Goal: Check status

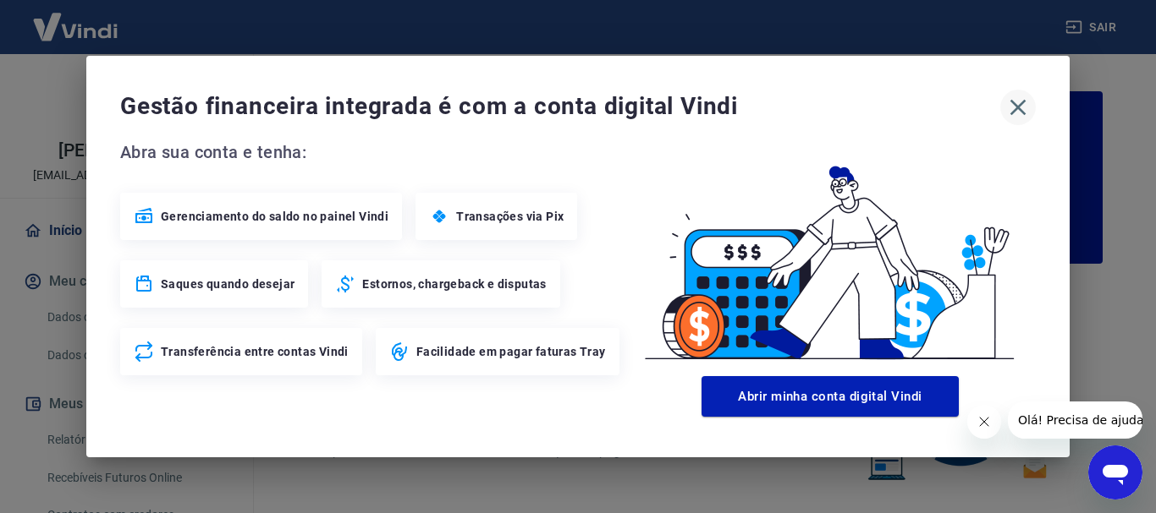
click at [1011, 109] on icon "button" at bounding box center [1017, 107] width 27 height 27
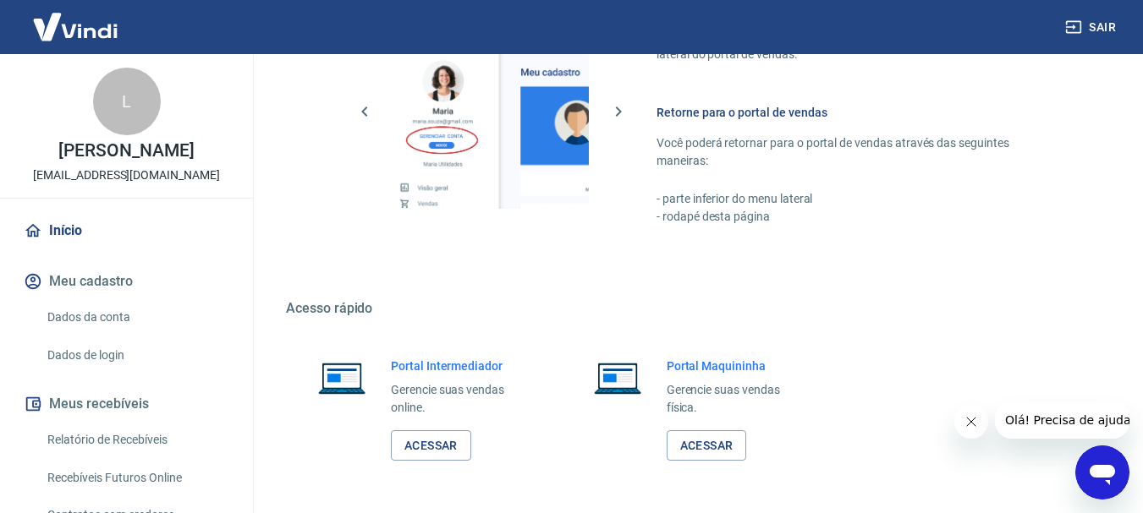
scroll to position [1050, 0]
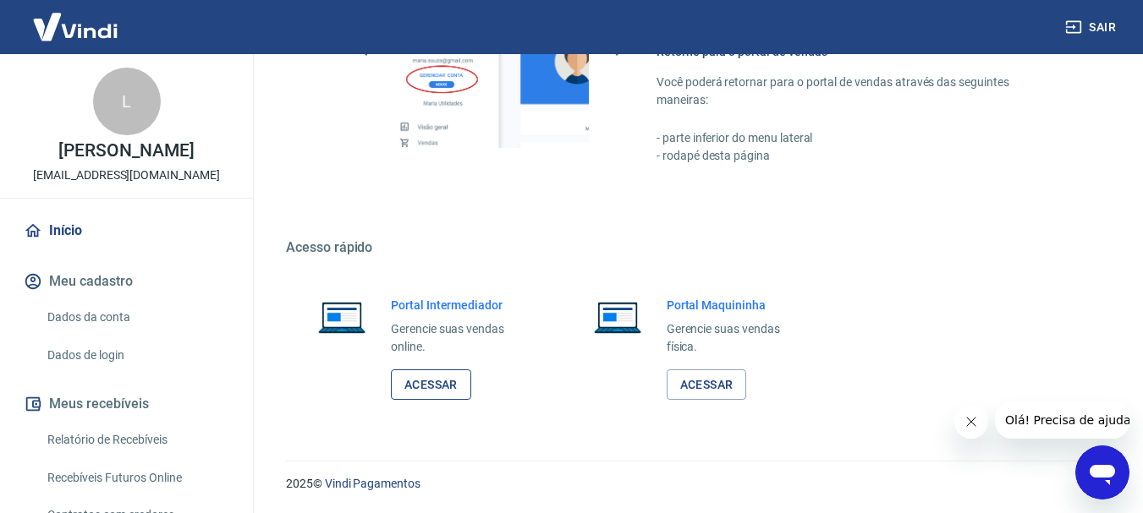
click at [435, 385] on link "Acessar" at bounding box center [431, 385] width 80 height 31
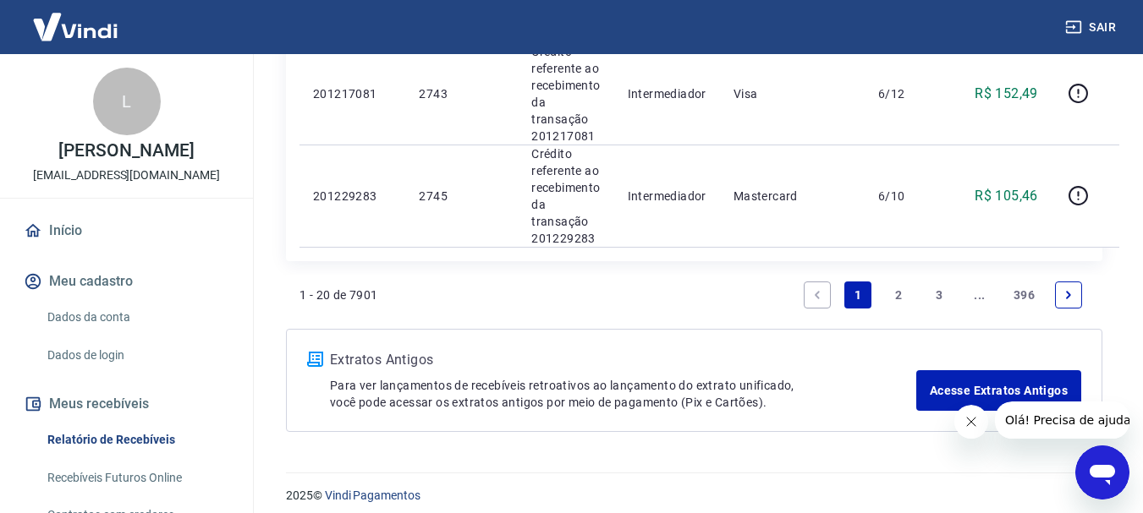
scroll to position [2284, 0]
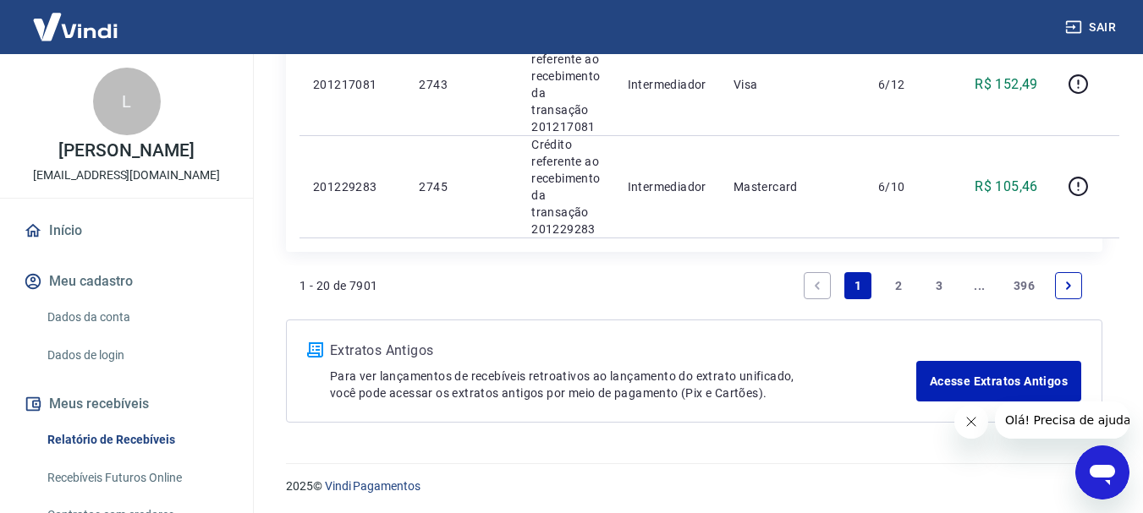
click at [904, 281] on link "2" at bounding box center [898, 285] width 27 height 27
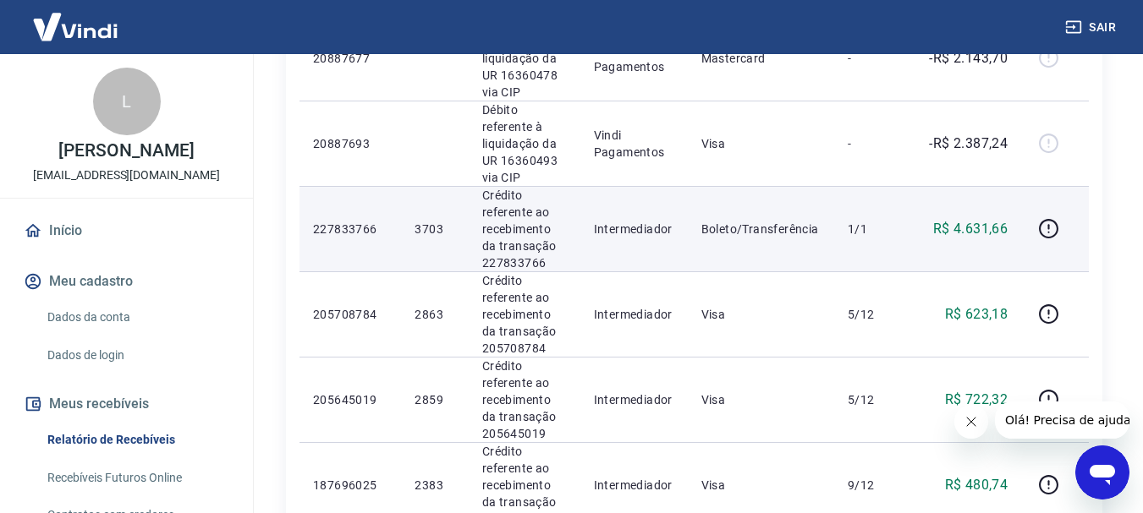
scroll to position [1015, 0]
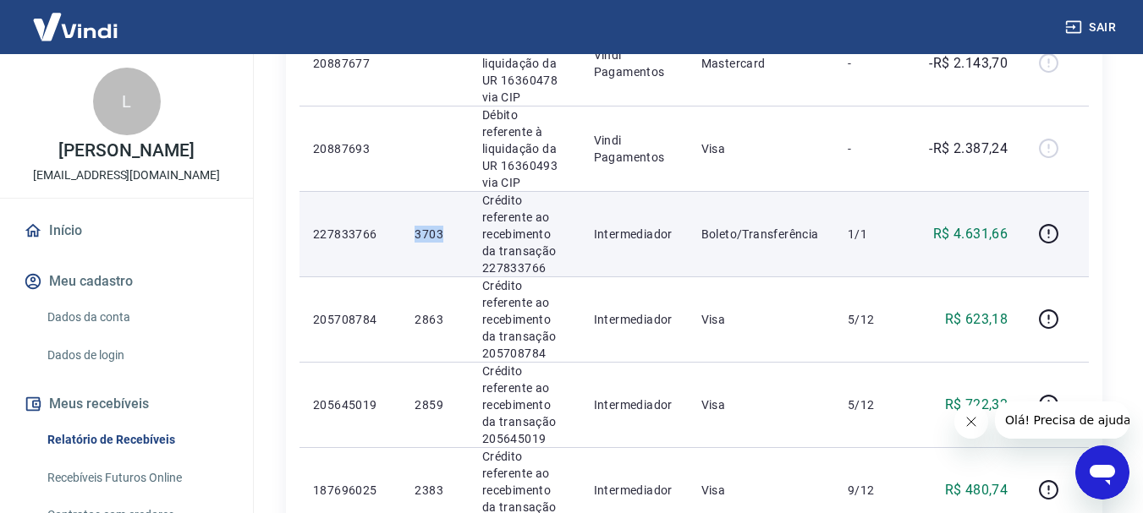
drag, startPoint x: 444, startPoint y: 224, endPoint x: 409, endPoint y: 233, distance: 36.7
click at [409, 233] on td "3703" at bounding box center [434, 233] width 67 height 85
copy p "3703"
